Goal: Information Seeking & Learning: Learn about a topic

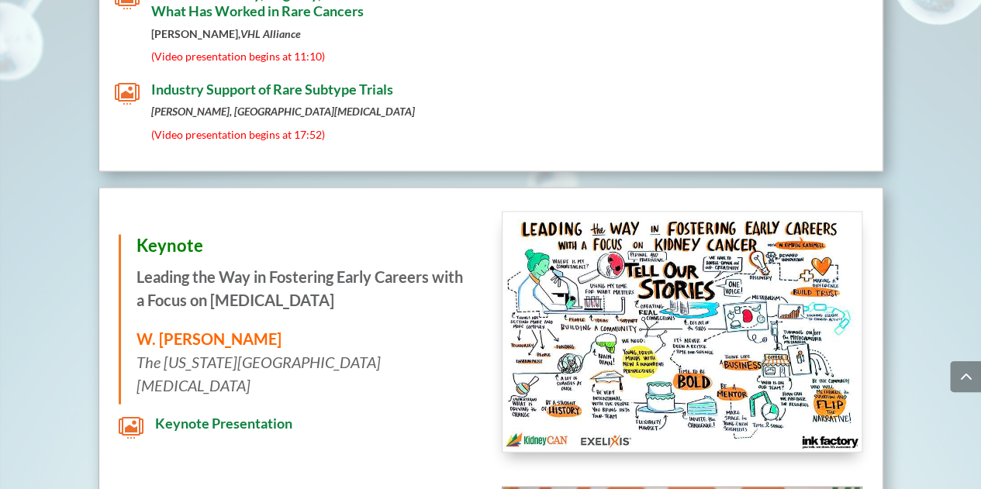
scroll to position [7465, 0]
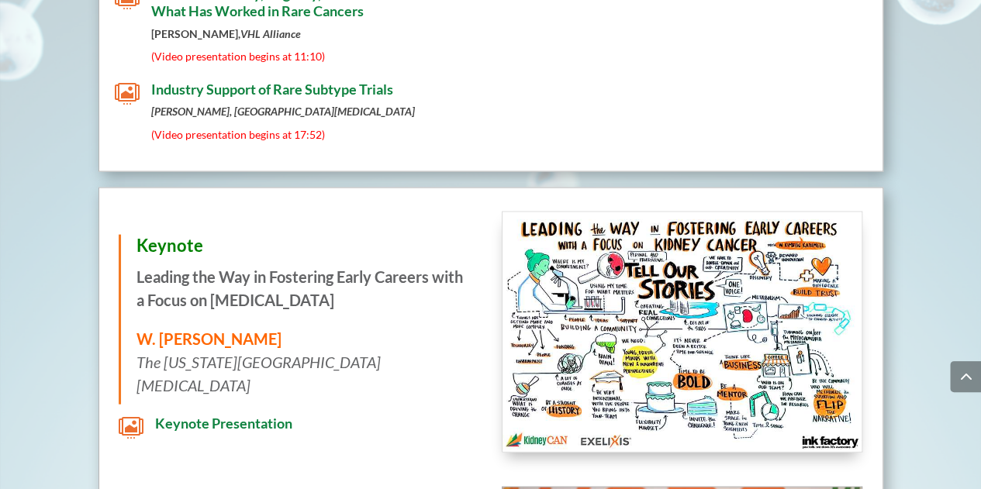
scroll to position [7465, 0]
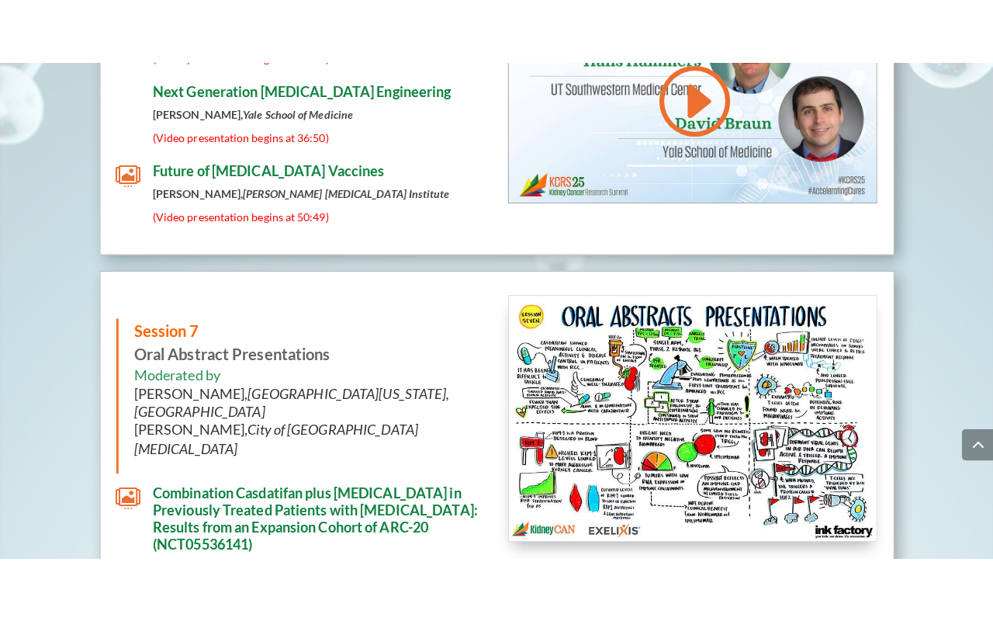
scroll to position [7459, 0]
